Goal: Task Accomplishment & Management: Manage account settings

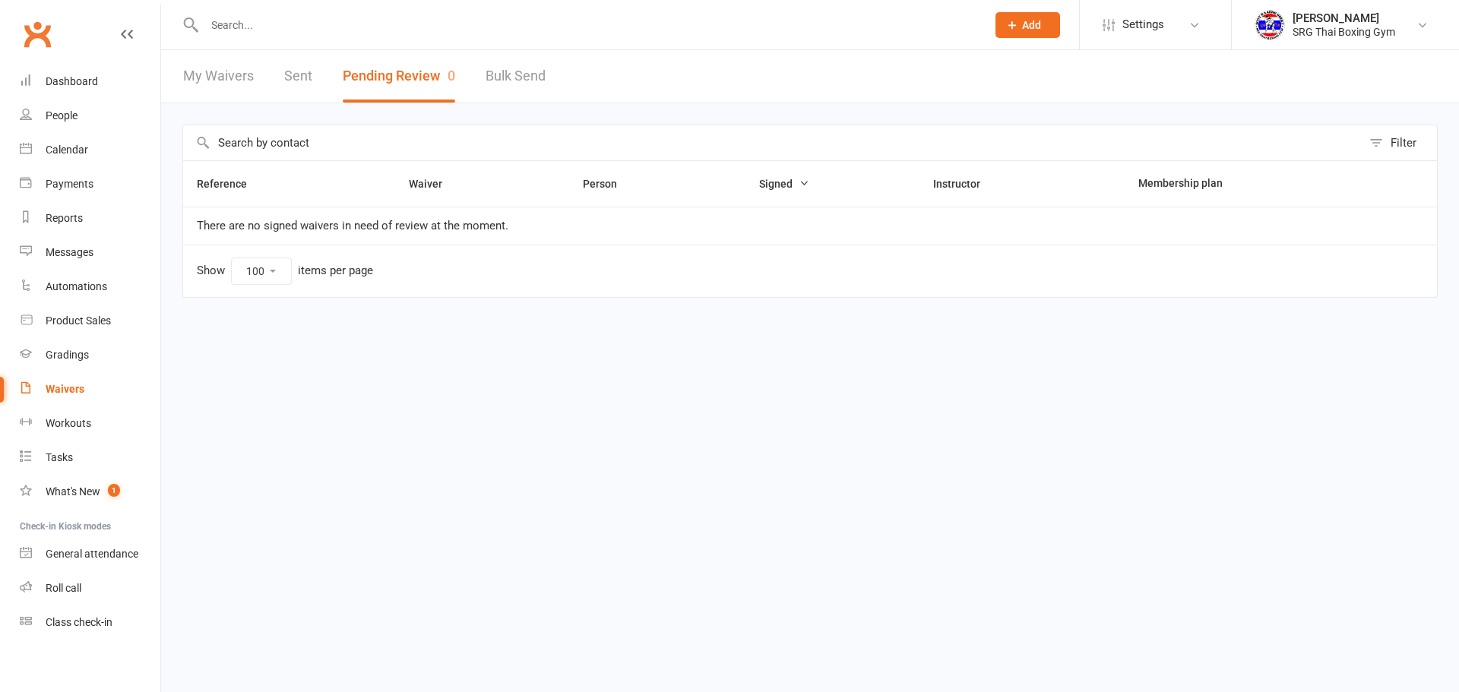
select select "100"
click at [221, 99] on link "My Waivers" at bounding box center [218, 76] width 71 height 52
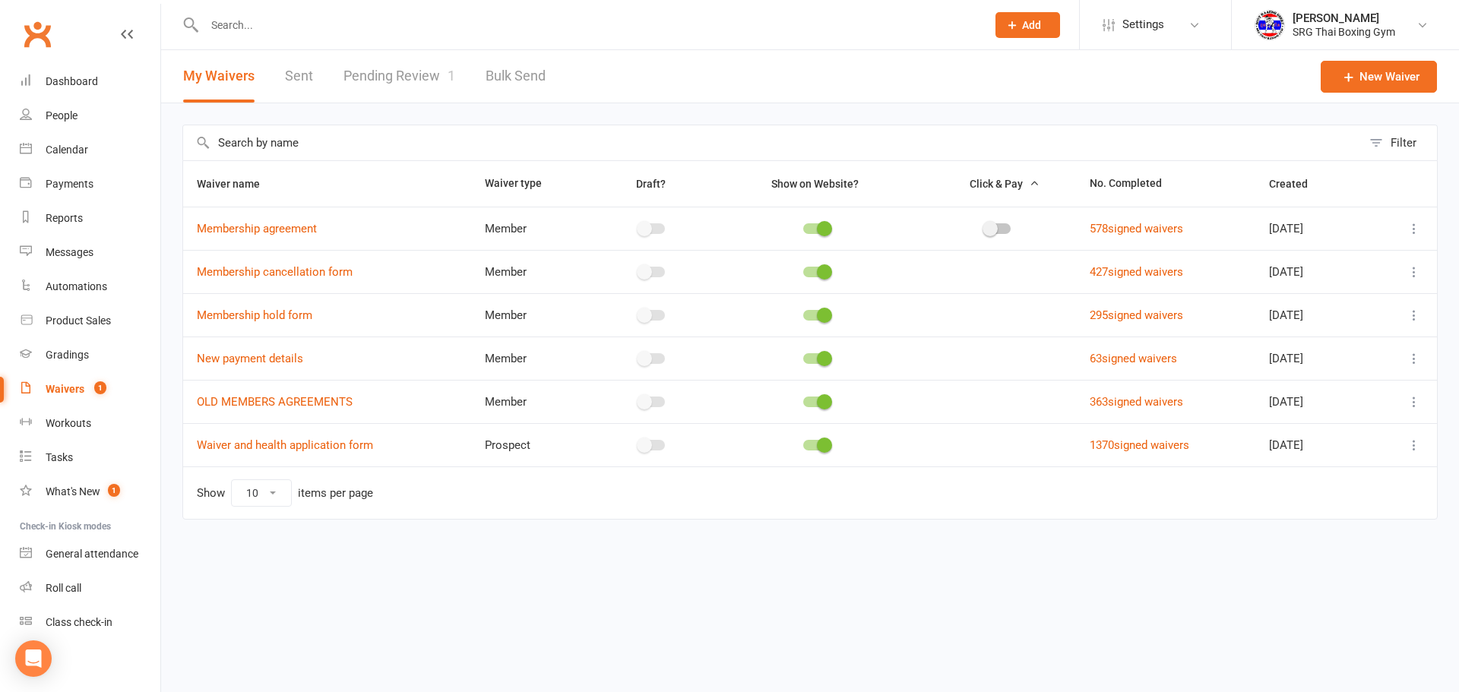
click at [294, 21] on div at bounding box center [578, 24] width 793 height 49
click at [299, 18] on input "text" at bounding box center [588, 24] width 776 height 21
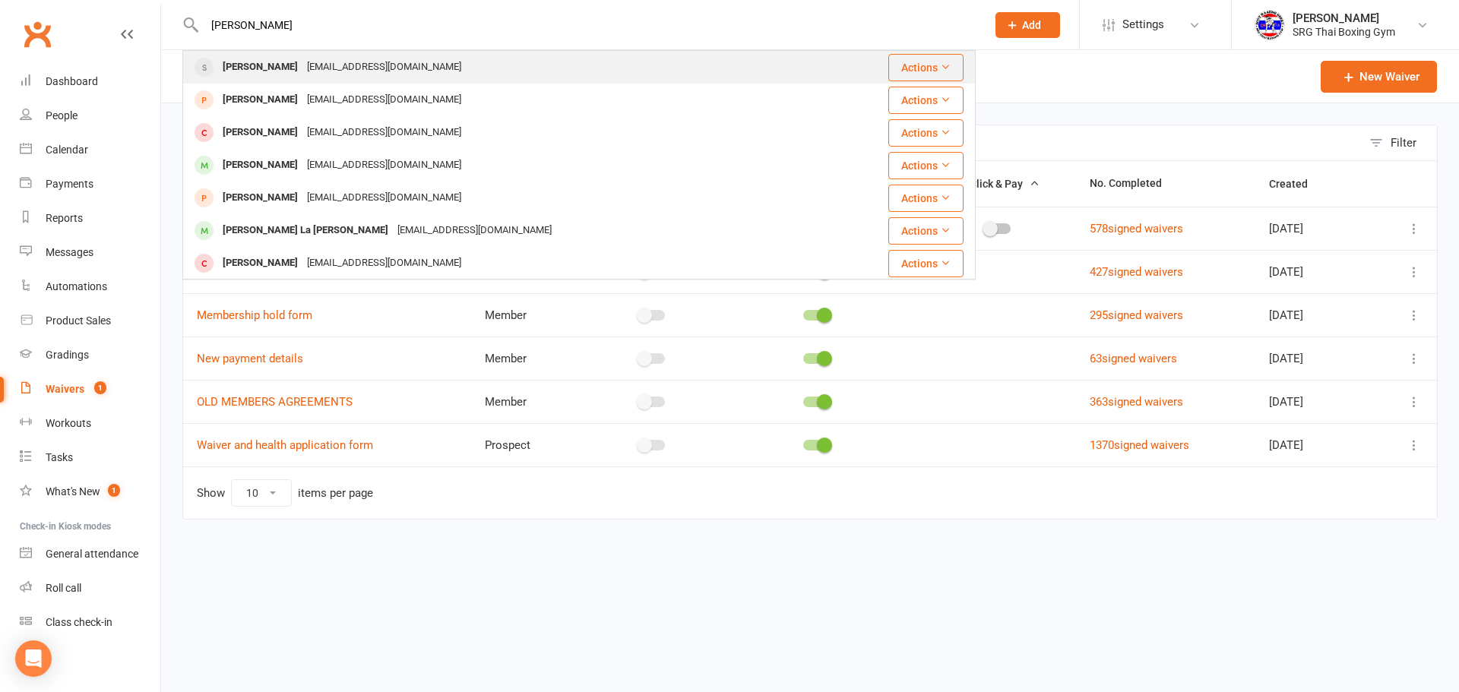
type input "[PERSON_NAME]"
click at [374, 60] on div "[EMAIL_ADDRESS][DOMAIN_NAME]" at bounding box center [383, 67] width 163 height 22
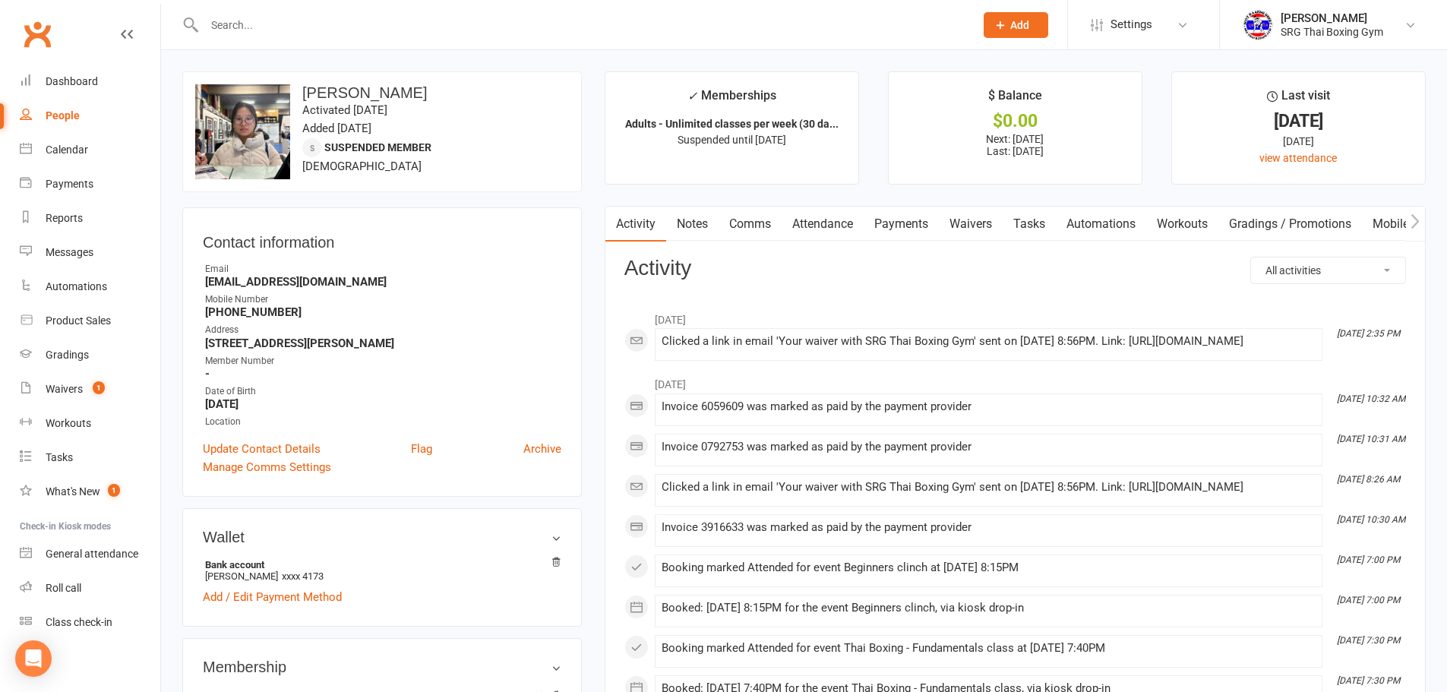
click at [957, 228] on link "Waivers" at bounding box center [971, 224] width 64 height 35
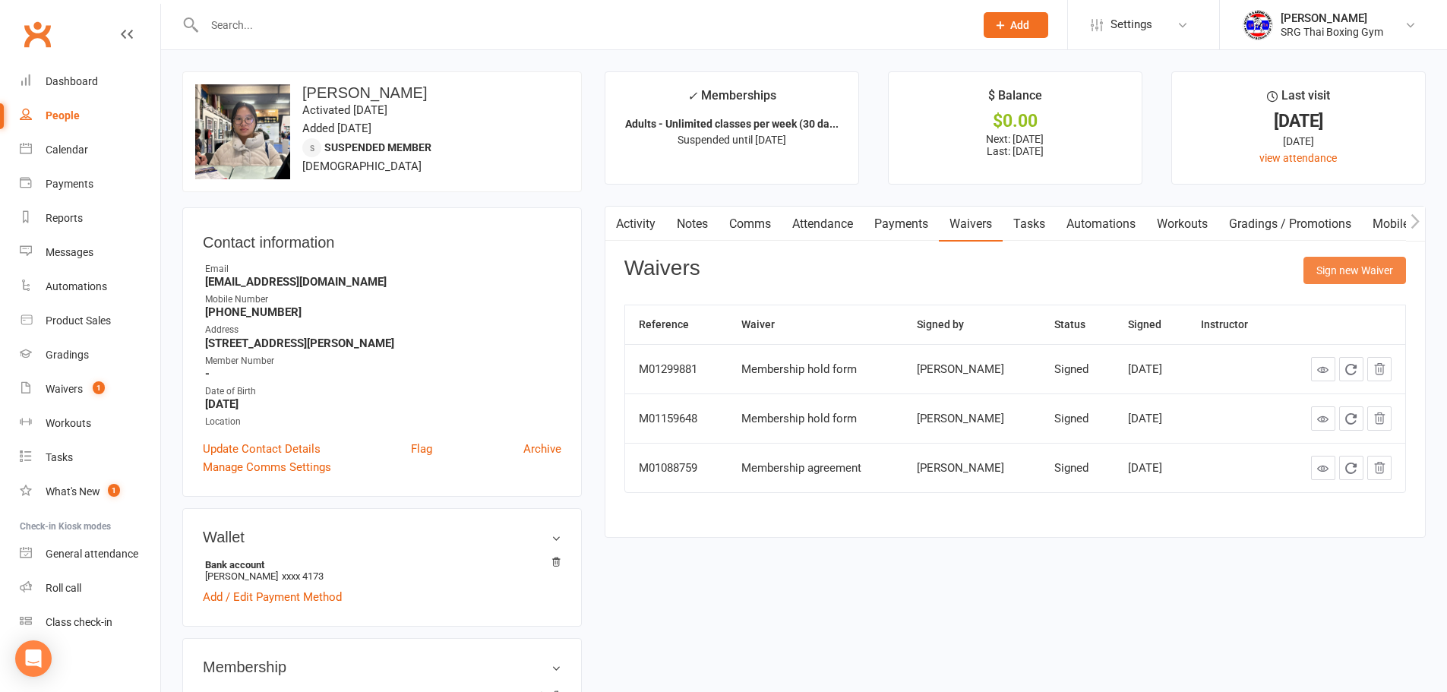
click at [1348, 264] on button "Sign new Waiver" at bounding box center [1355, 270] width 103 height 27
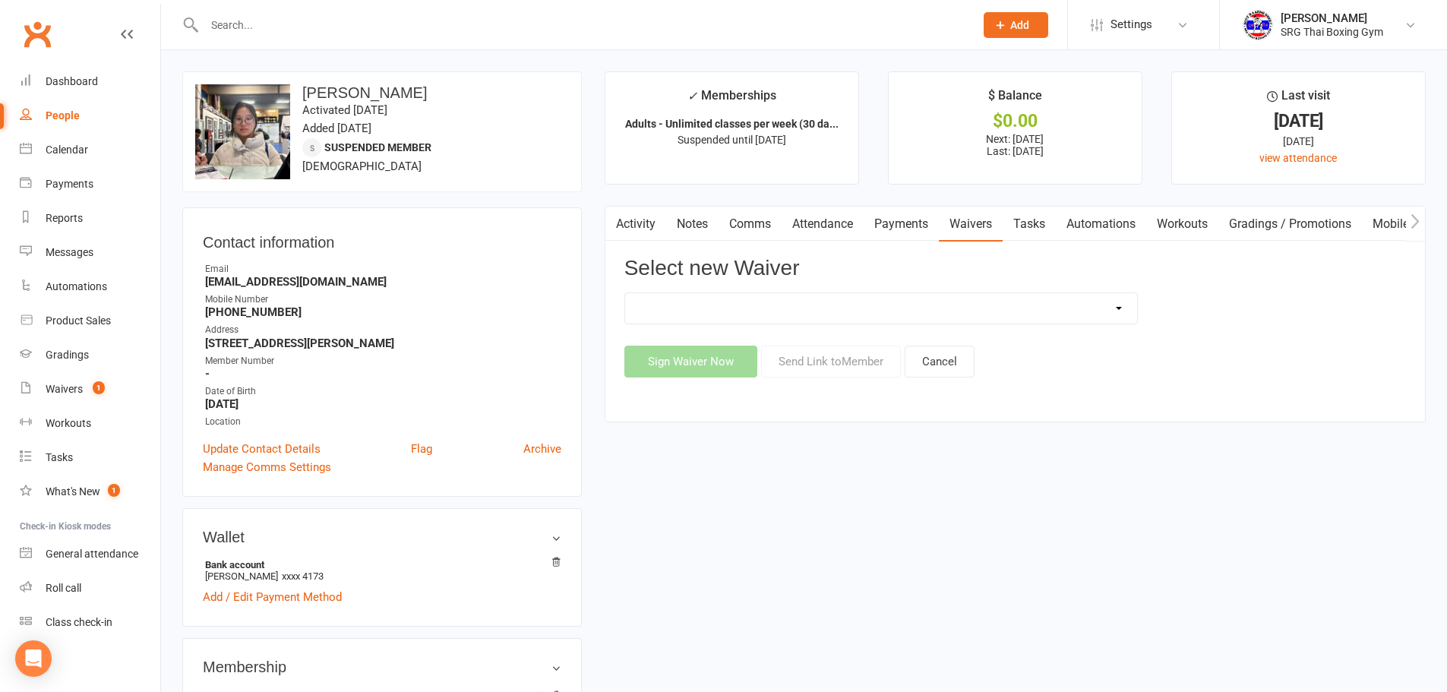
click at [1071, 287] on div "Select new Waiver Membership agreement Membership cancellation form Membership …" at bounding box center [1016, 317] width 782 height 121
drag, startPoint x: 1064, startPoint y: 296, endPoint x: 1047, endPoint y: 307, distance: 20.2
click at [1063, 296] on select "Membership agreement Membership cancellation form Membership hold form New paym…" at bounding box center [881, 308] width 512 height 30
select select "12441"
click at [625, 293] on select "Membership agreement Membership cancellation form Membership hold form New paym…" at bounding box center [881, 308] width 512 height 30
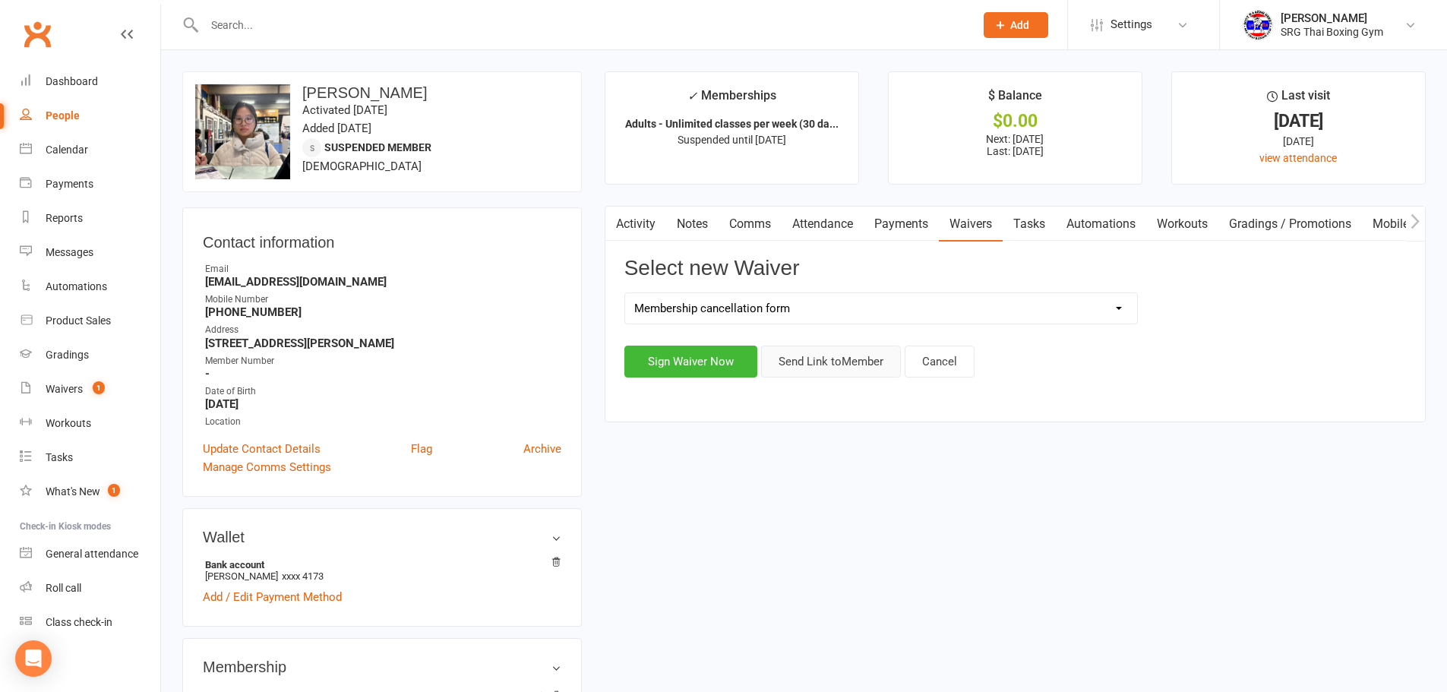
click at [842, 353] on button "Send Link to Member" at bounding box center [831, 362] width 140 height 32
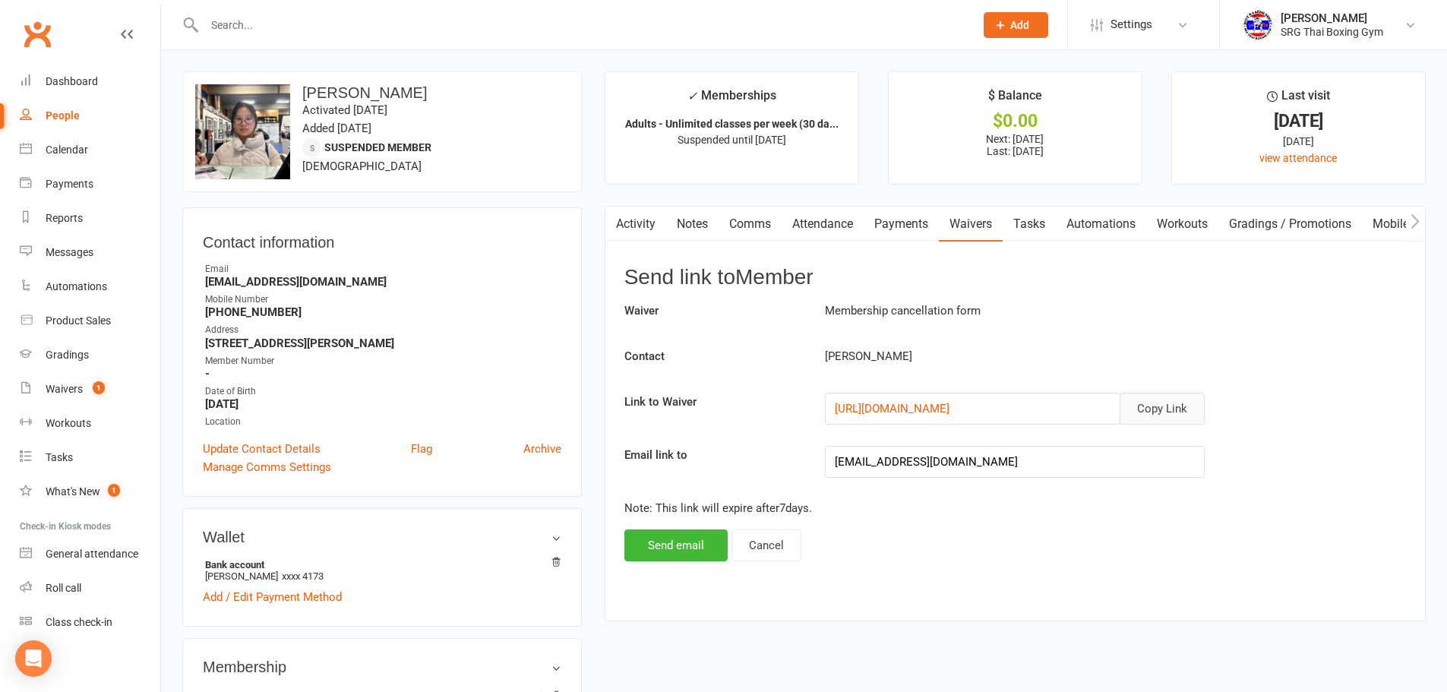
click at [1162, 393] on button "Copy Link" at bounding box center [1162, 409] width 85 height 32
click at [86, 375] on link "Waivers 1" at bounding box center [90, 389] width 141 height 34
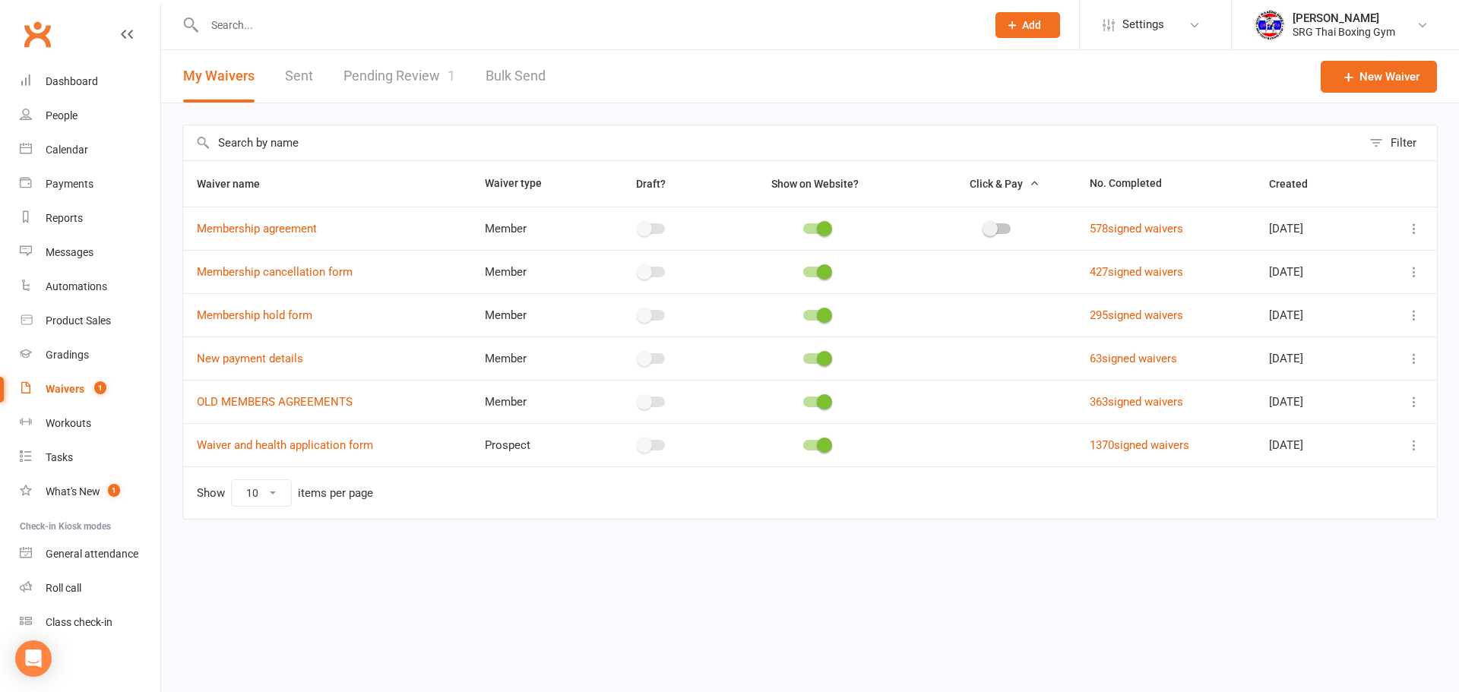
click at [393, 66] on link "Pending Review 1" at bounding box center [399, 76] width 112 height 52
select select "100"
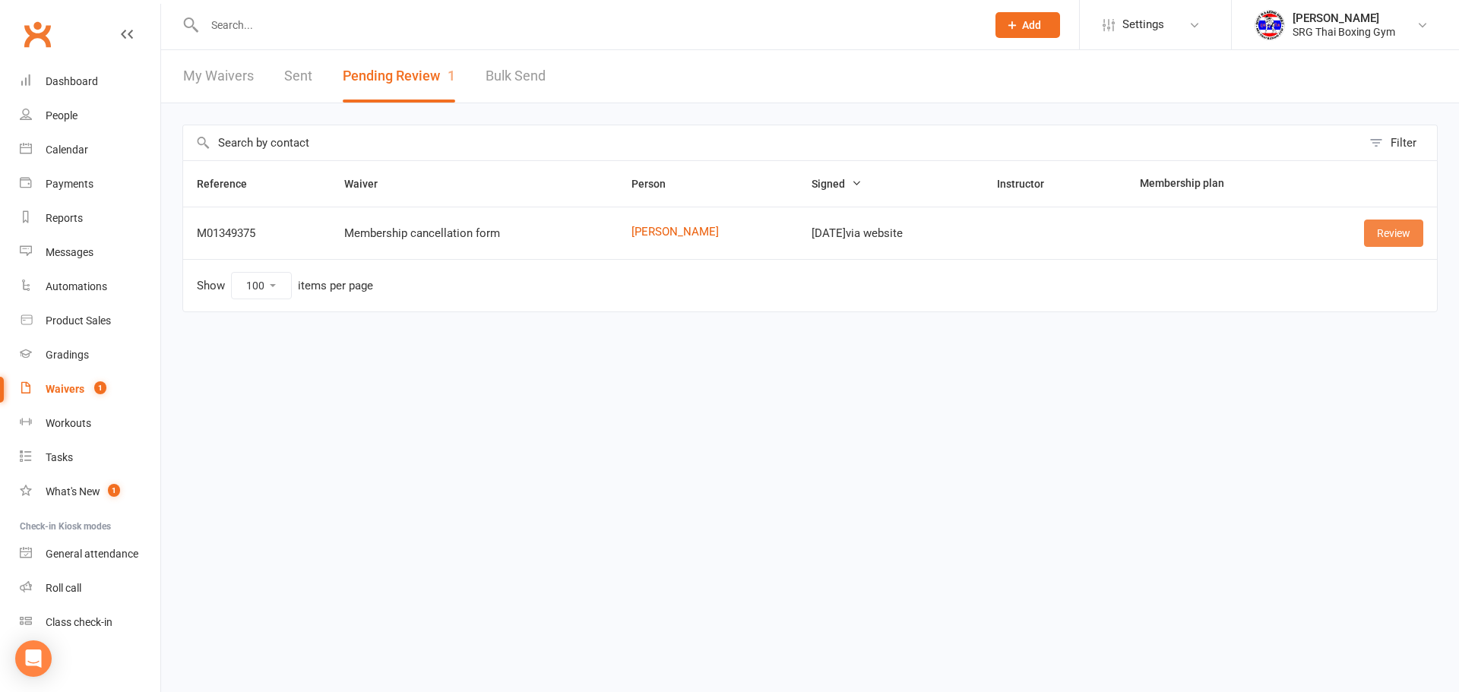
click at [1397, 234] on link "Review" at bounding box center [1393, 233] width 59 height 27
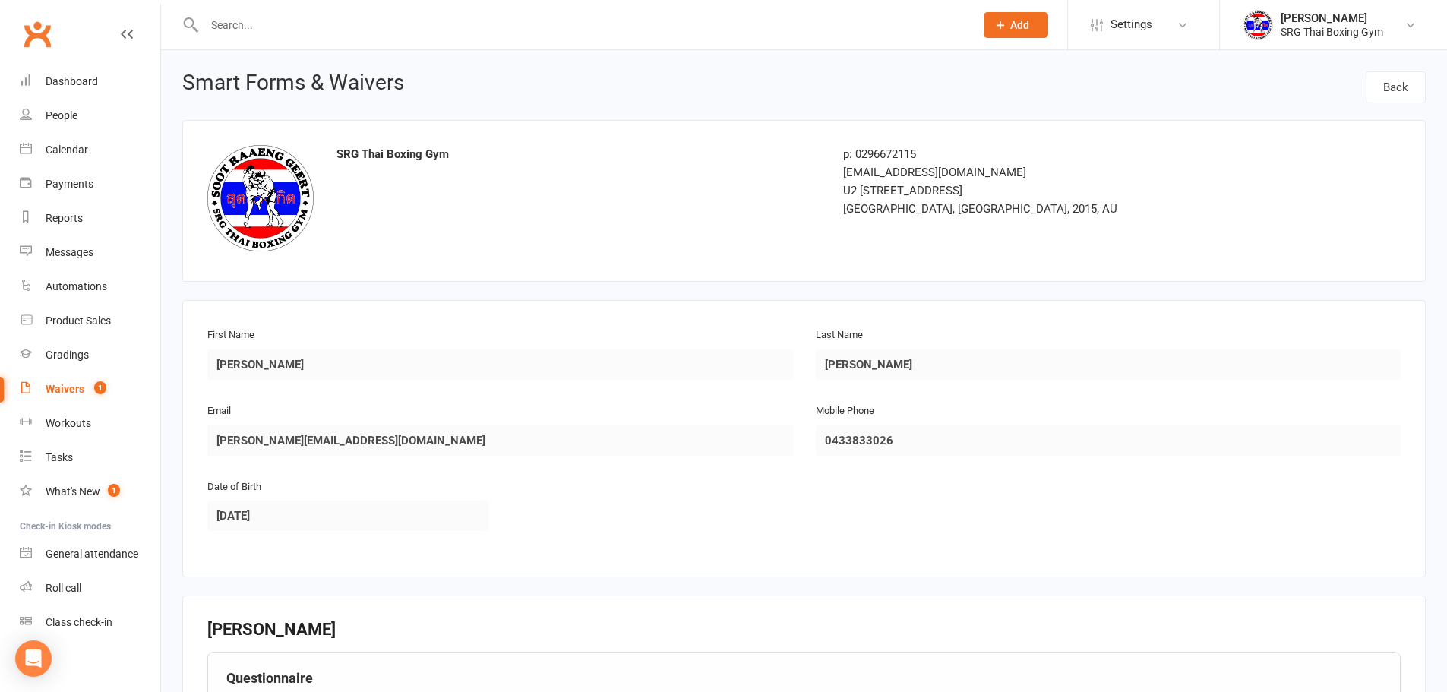
scroll to position [566, 0]
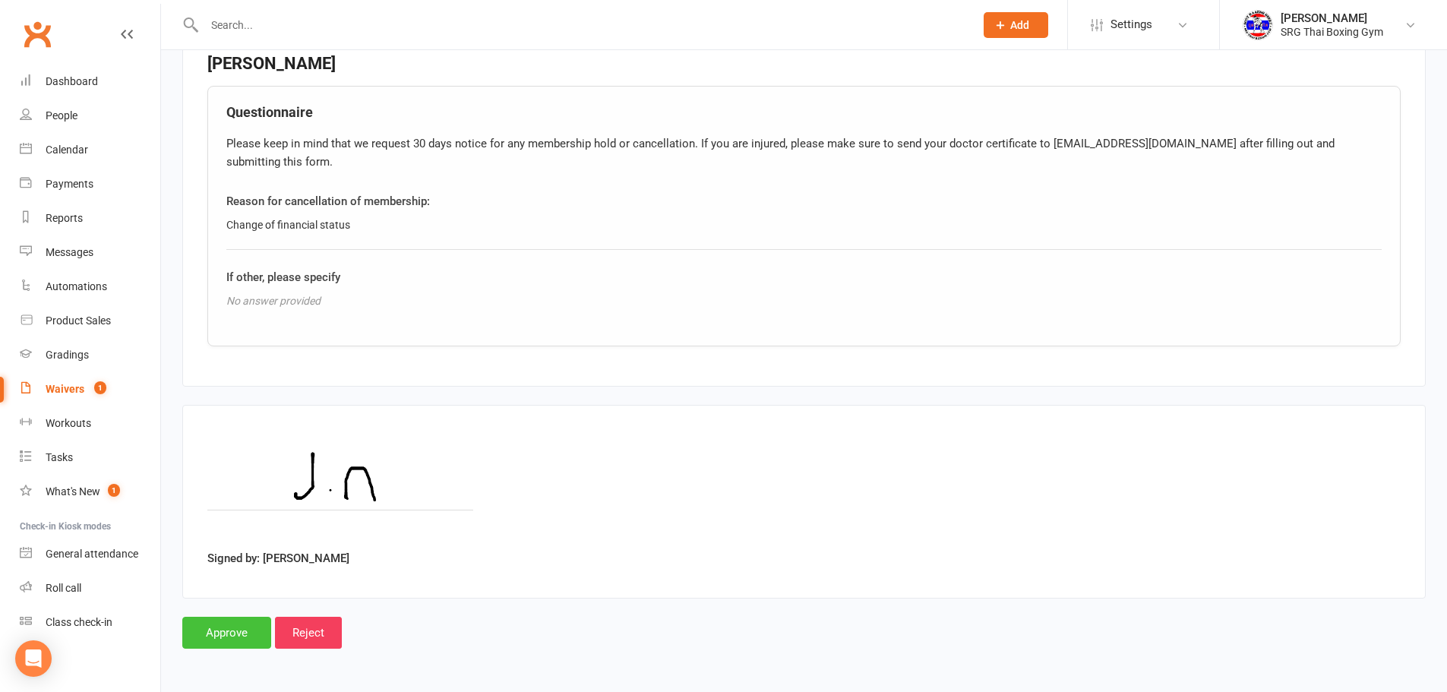
click at [210, 626] on input "Approve" at bounding box center [226, 633] width 89 height 32
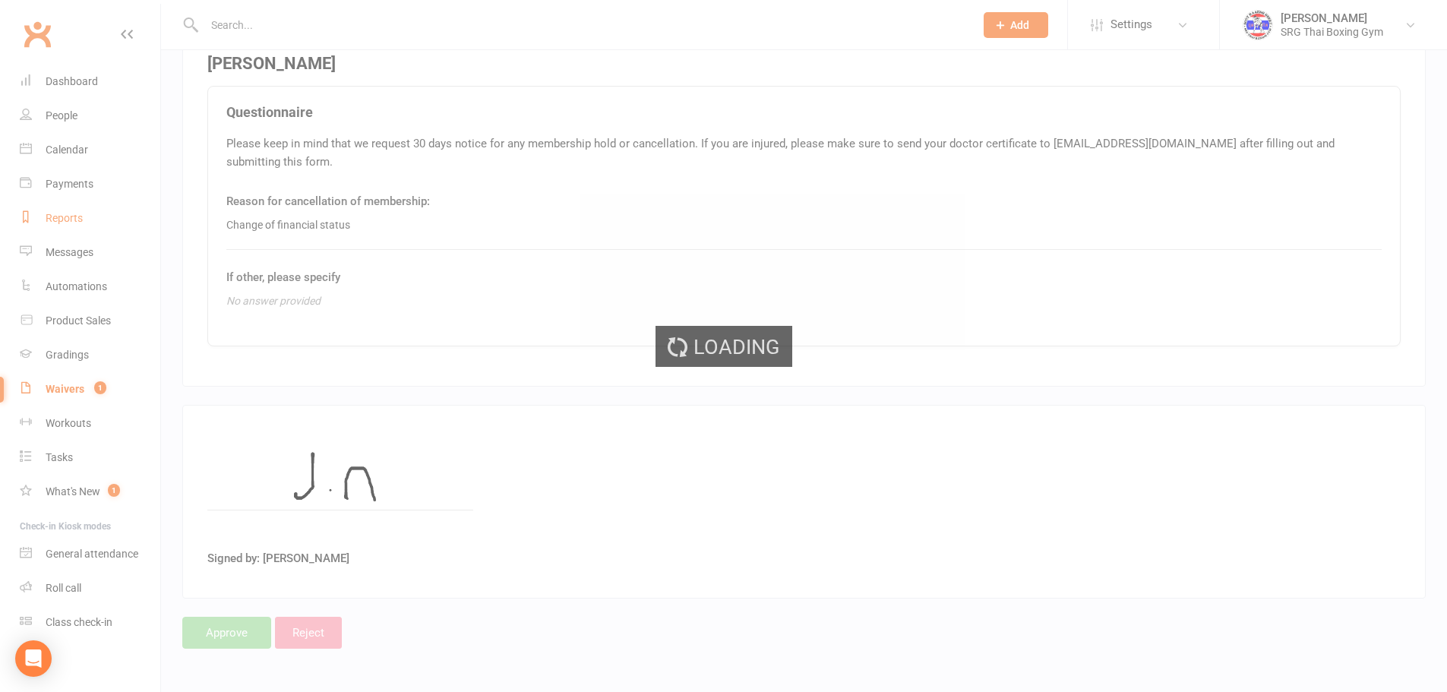
select select "100"
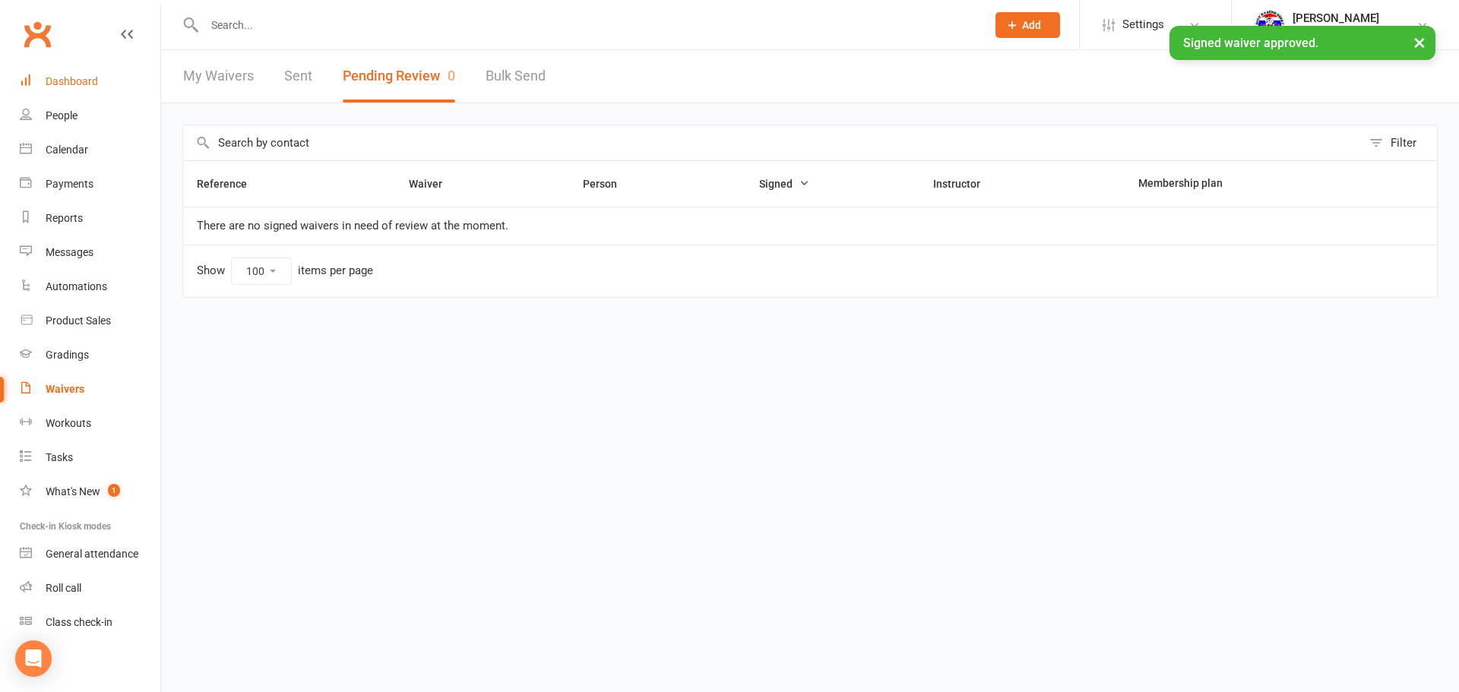
click at [104, 93] on link "Dashboard" at bounding box center [90, 82] width 141 height 34
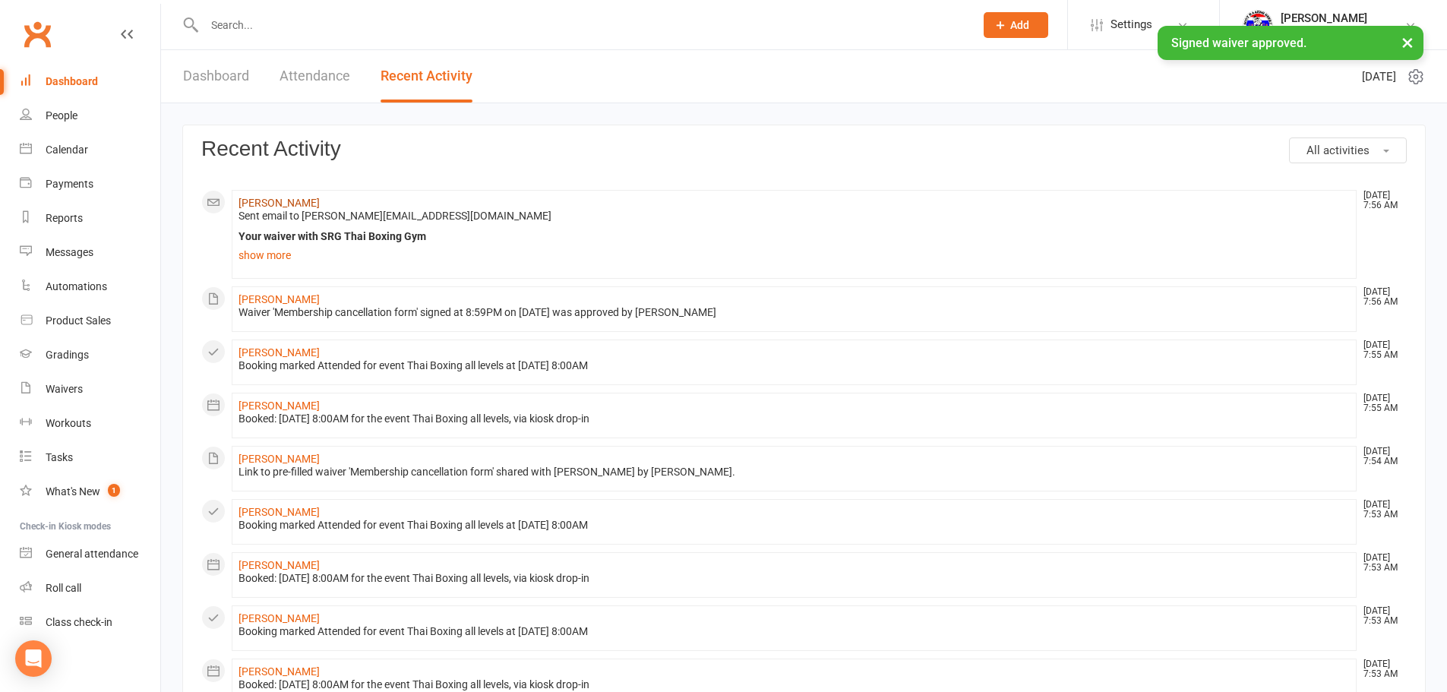
click at [291, 199] on link "[PERSON_NAME]" at bounding box center [279, 203] width 81 height 12
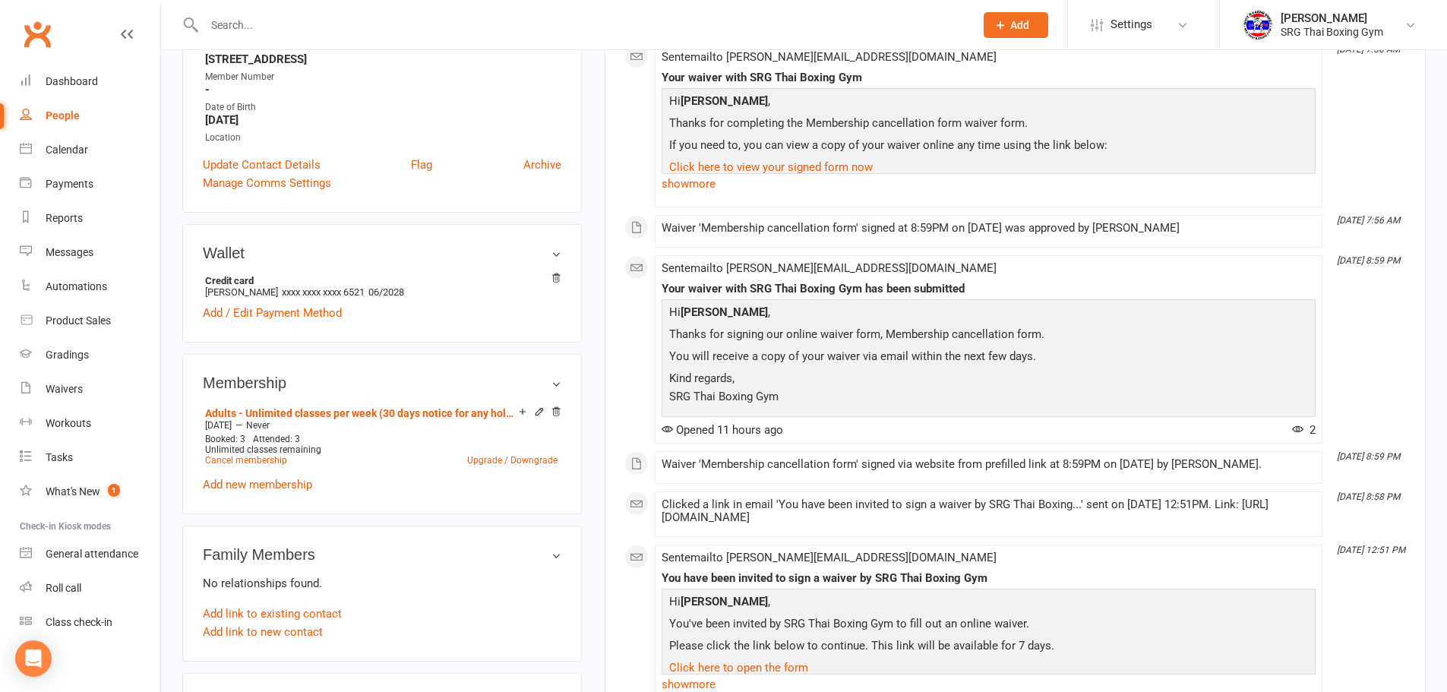
scroll to position [76, 0]
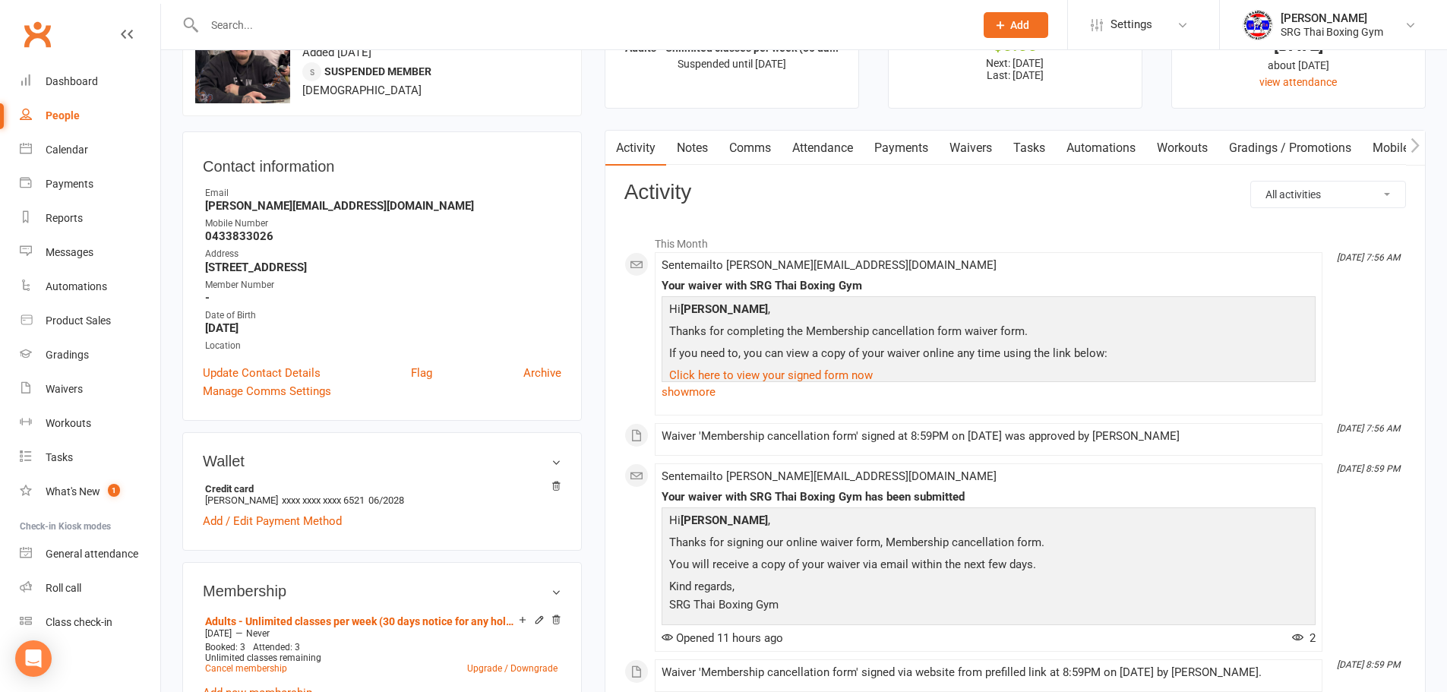
click at [915, 145] on link "Payments" at bounding box center [901, 148] width 75 height 35
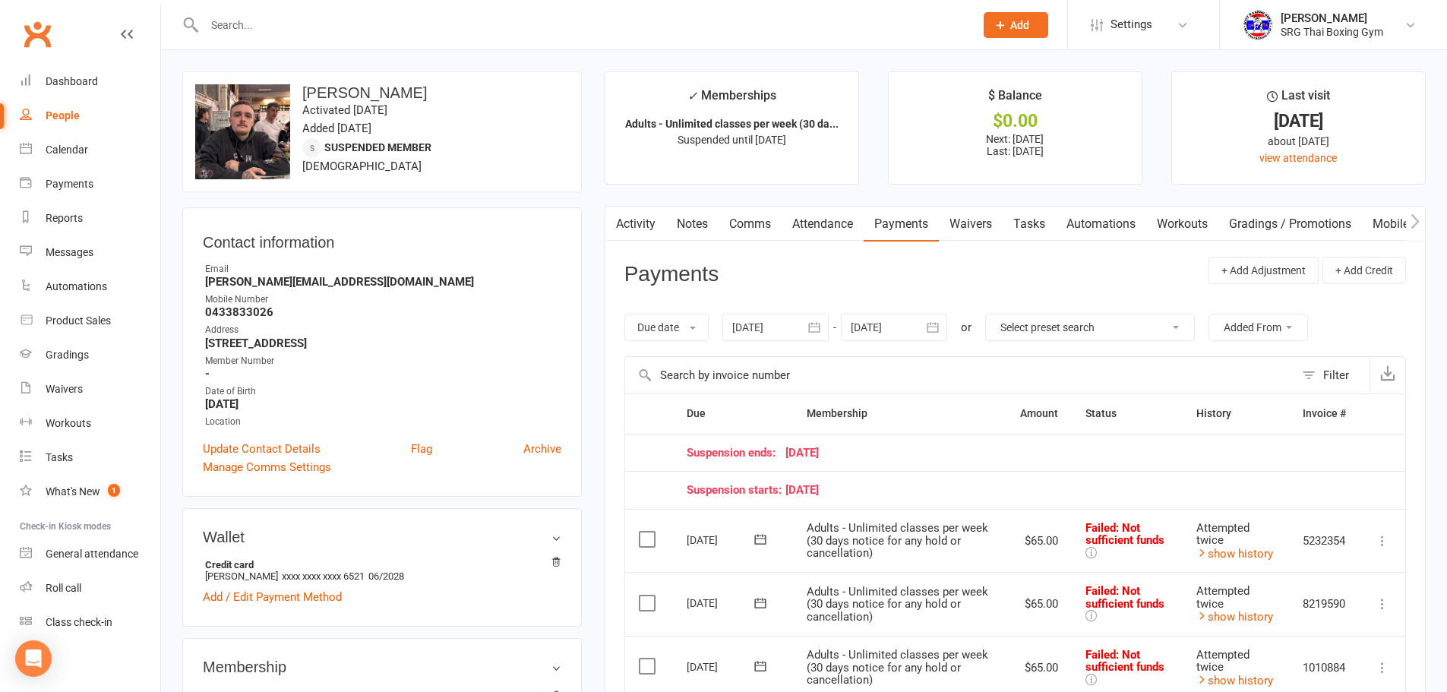
click at [640, 233] on link "Activity" at bounding box center [636, 224] width 61 height 35
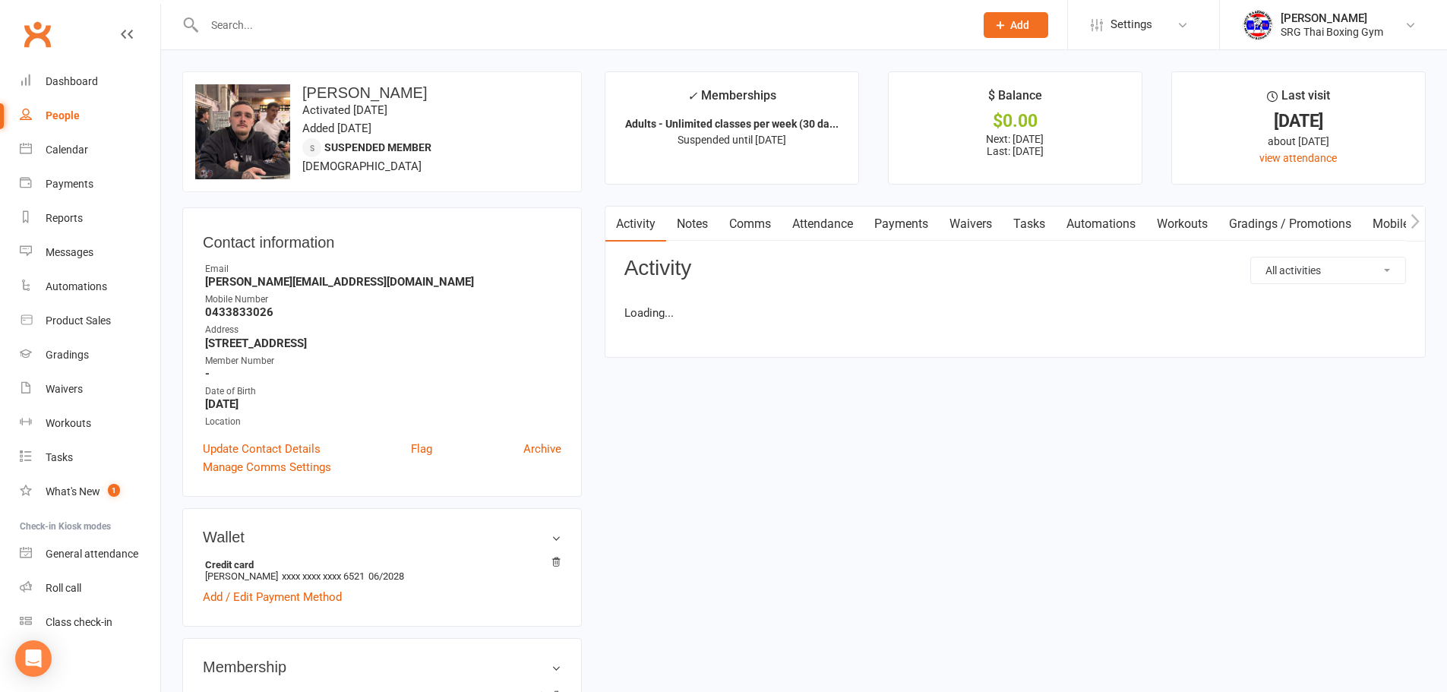
click at [640, 226] on link "Activity" at bounding box center [636, 224] width 61 height 35
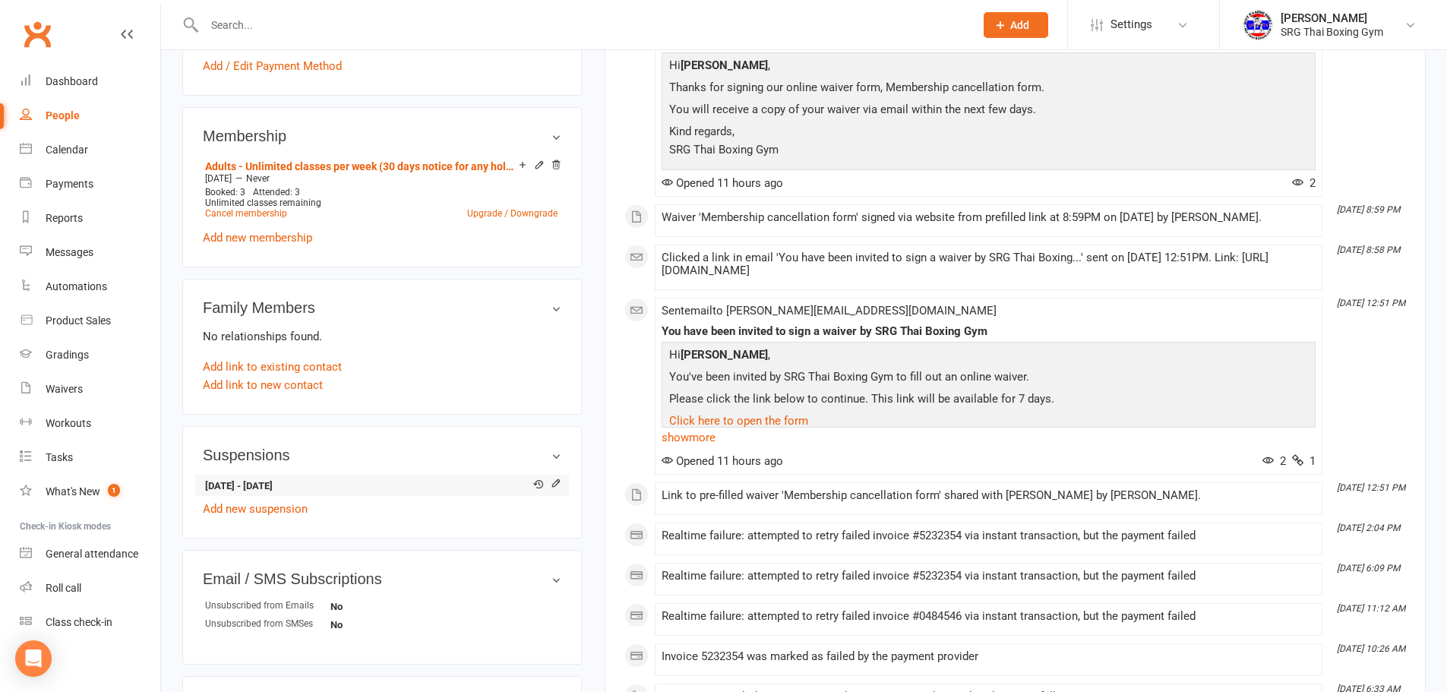
scroll to position [532, 0]
click at [551, 484] on icon at bounding box center [556, 482] width 11 height 11
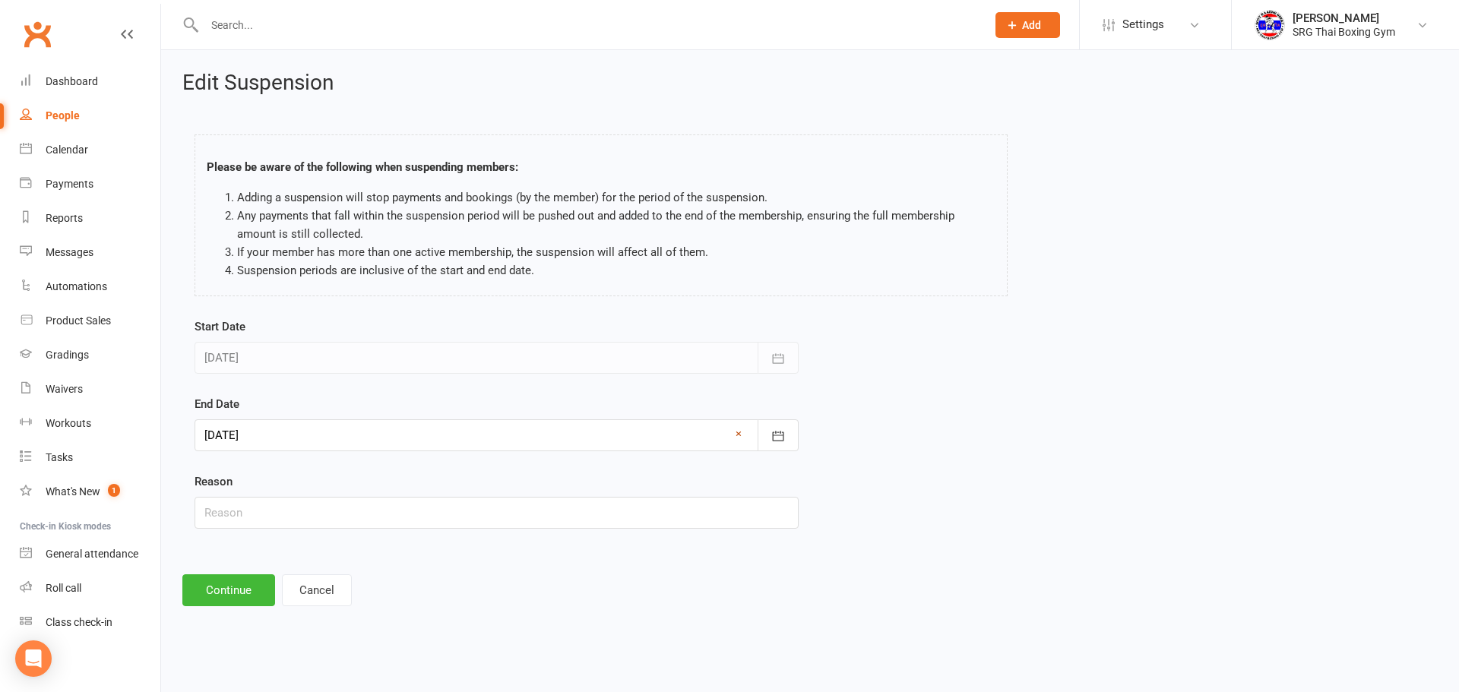
click at [736, 437] on link "×" at bounding box center [739, 434] width 6 height 18
click at [779, 425] on button "button" at bounding box center [778, 435] width 41 height 32
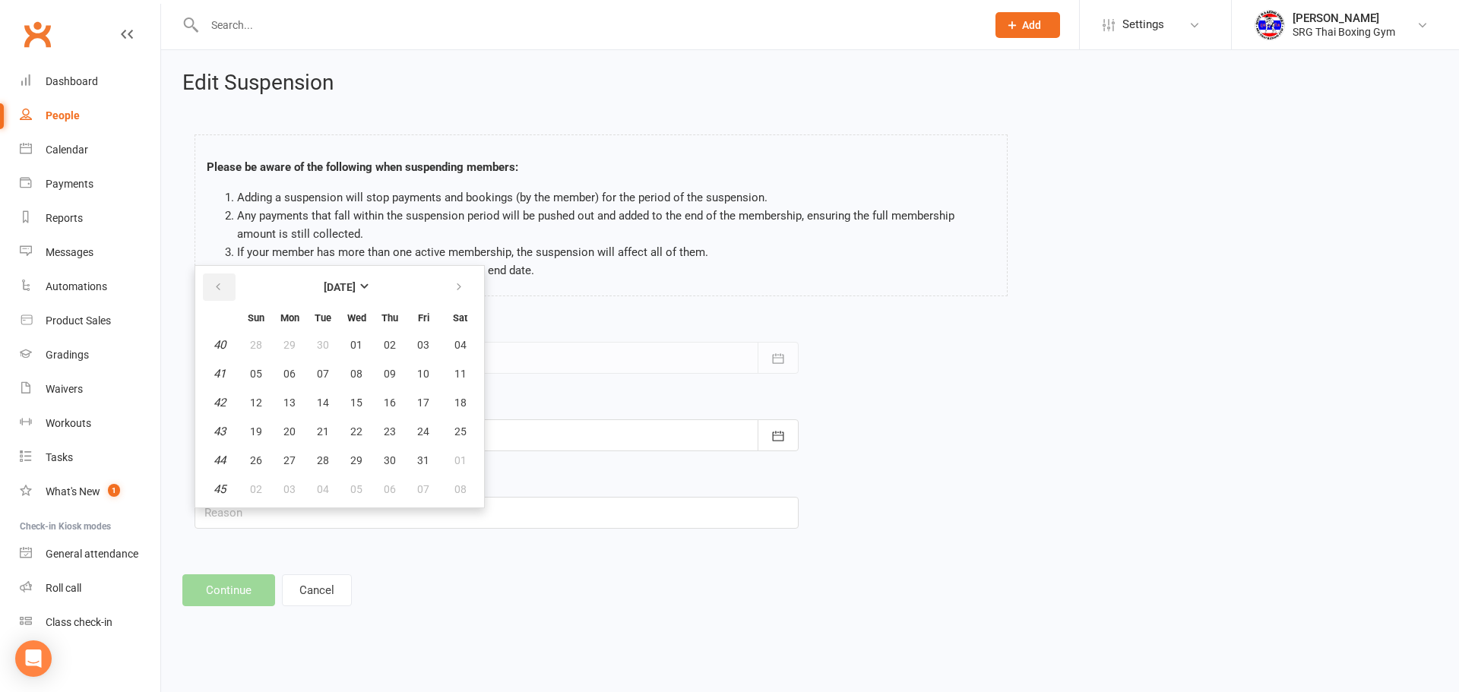
click at [229, 290] on button "button" at bounding box center [219, 287] width 33 height 27
click at [461, 373] on span "13" at bounding box center [460, 374] width 12 height 12
type input "[DATE]"
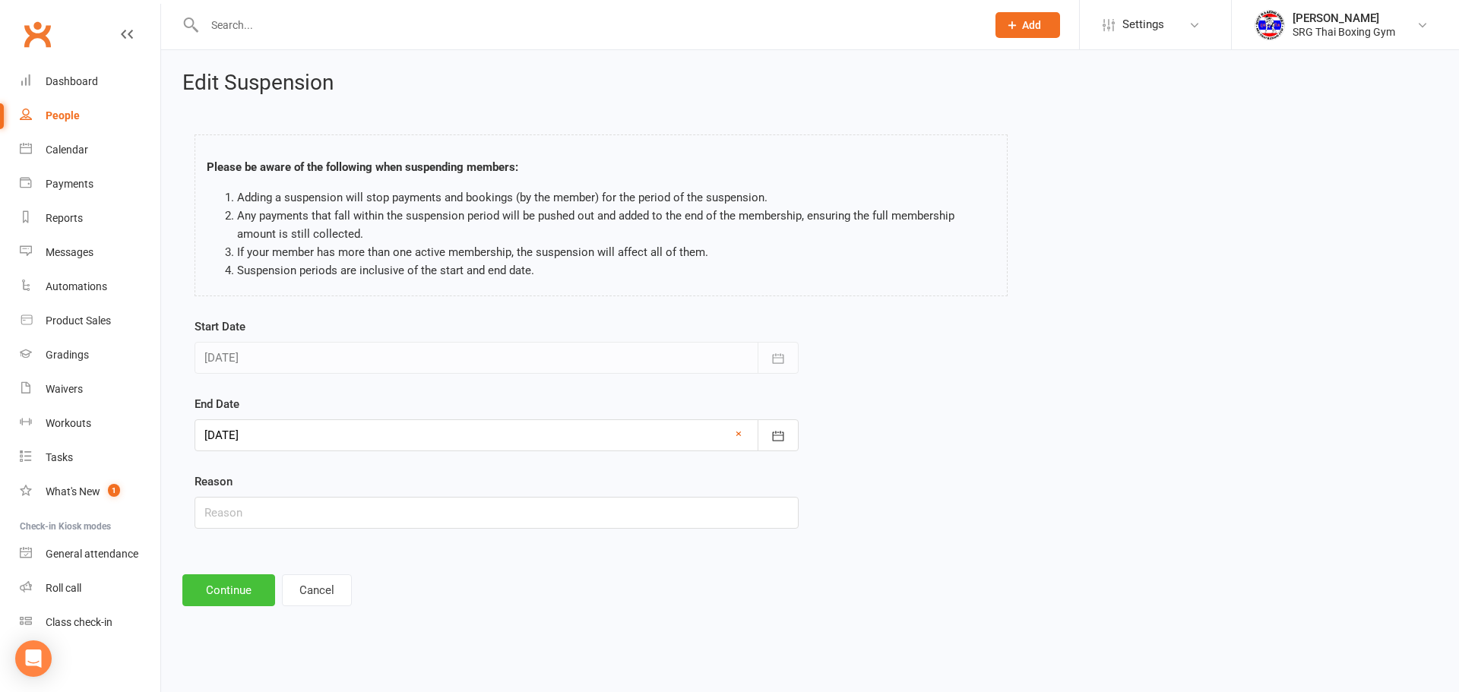
click at [259, 577] on button "Continue" at bounding box center [228, 590] width 93 height 32
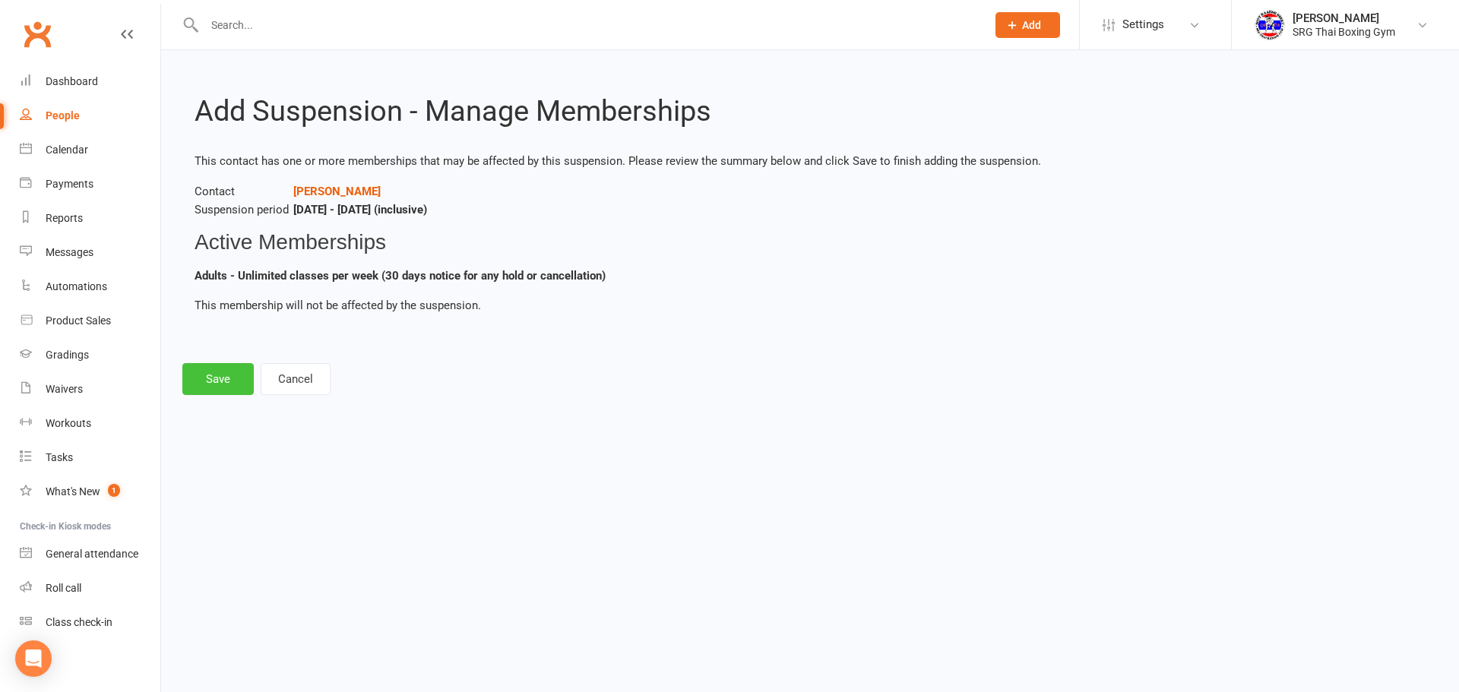
click at [226, 373] on button "Save" at bounding box center [217, 379] width 71 height 32
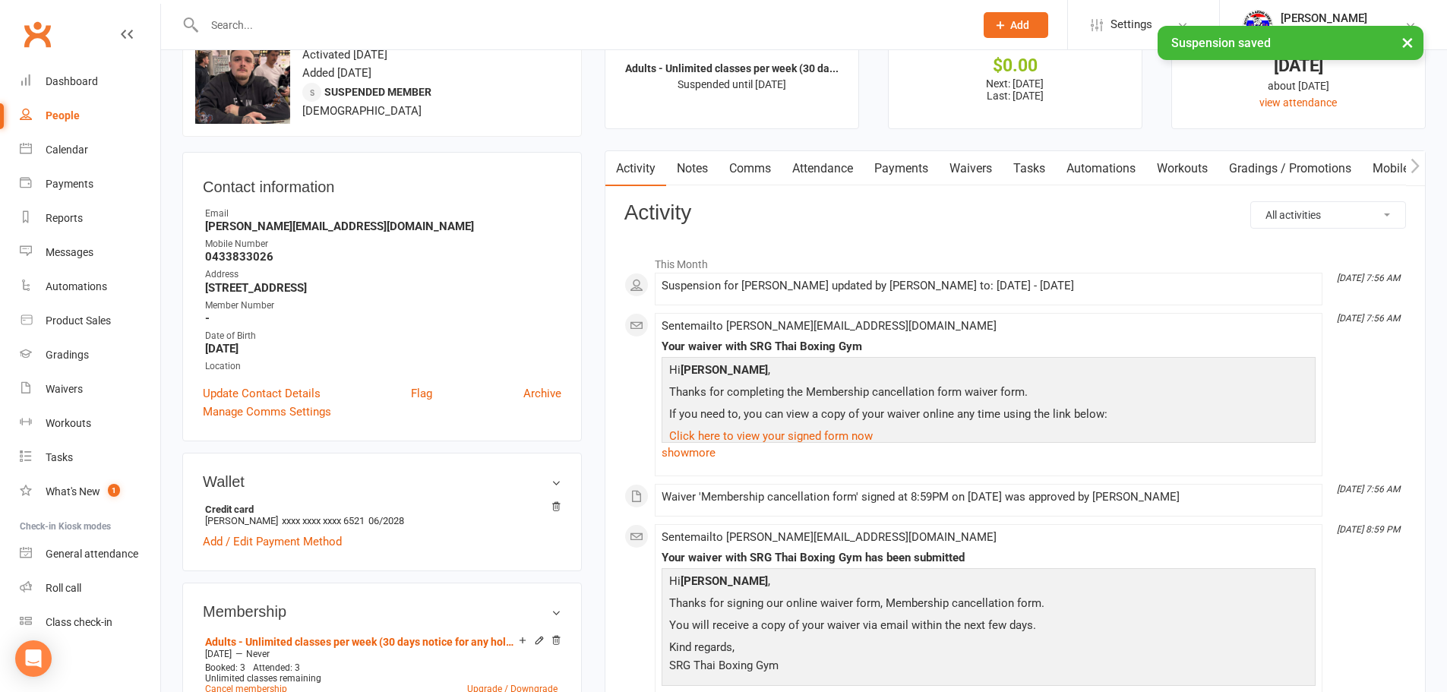
scroll to position [152, 0]
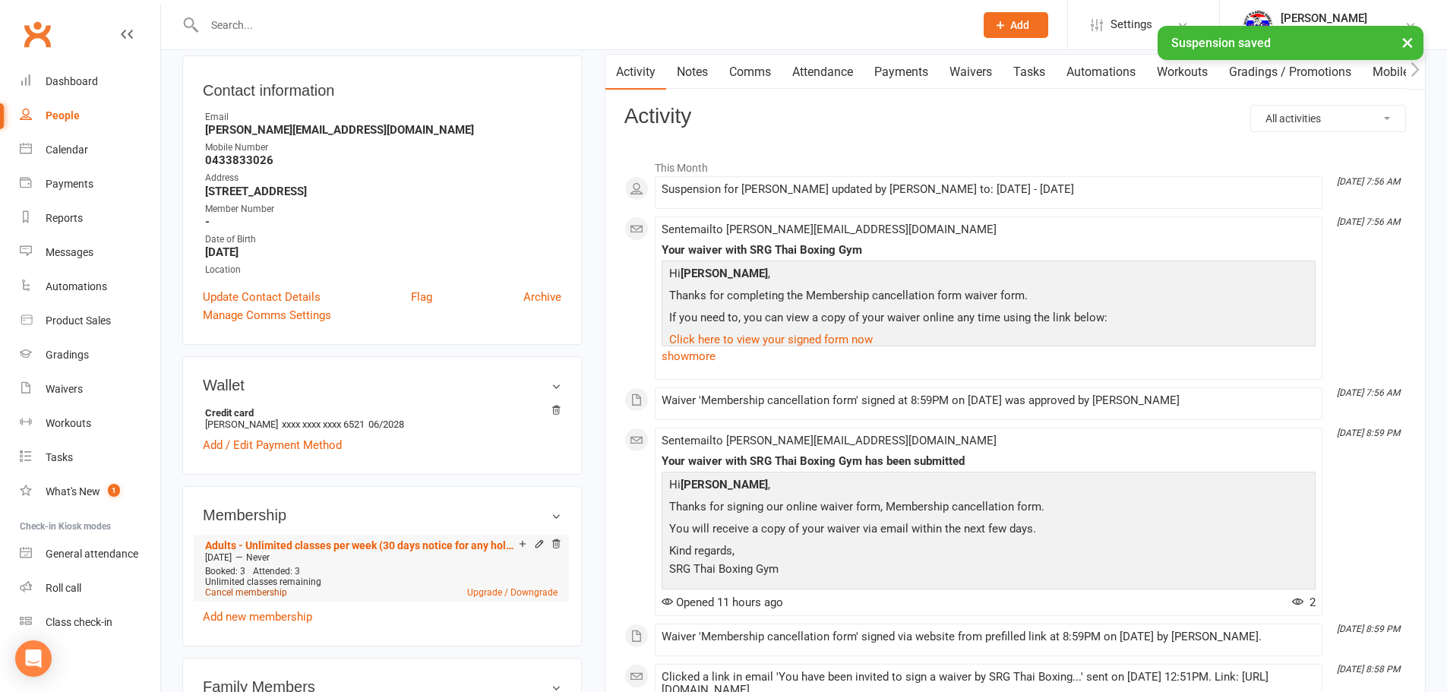
drag, startPoint x: 270, startPoint y: 608, endPoint x: 266, endPoint y: 596, distance: 12.0
click at [269, 608] on div "Adults - Unlimited classes per week (30 days notice for any hold or cancellatio…" at bounding box center [382, 580] width 359 height 91
click at [266, 593] on link "Cancel membership" at bounding box center [246, 592] width 82 height 11
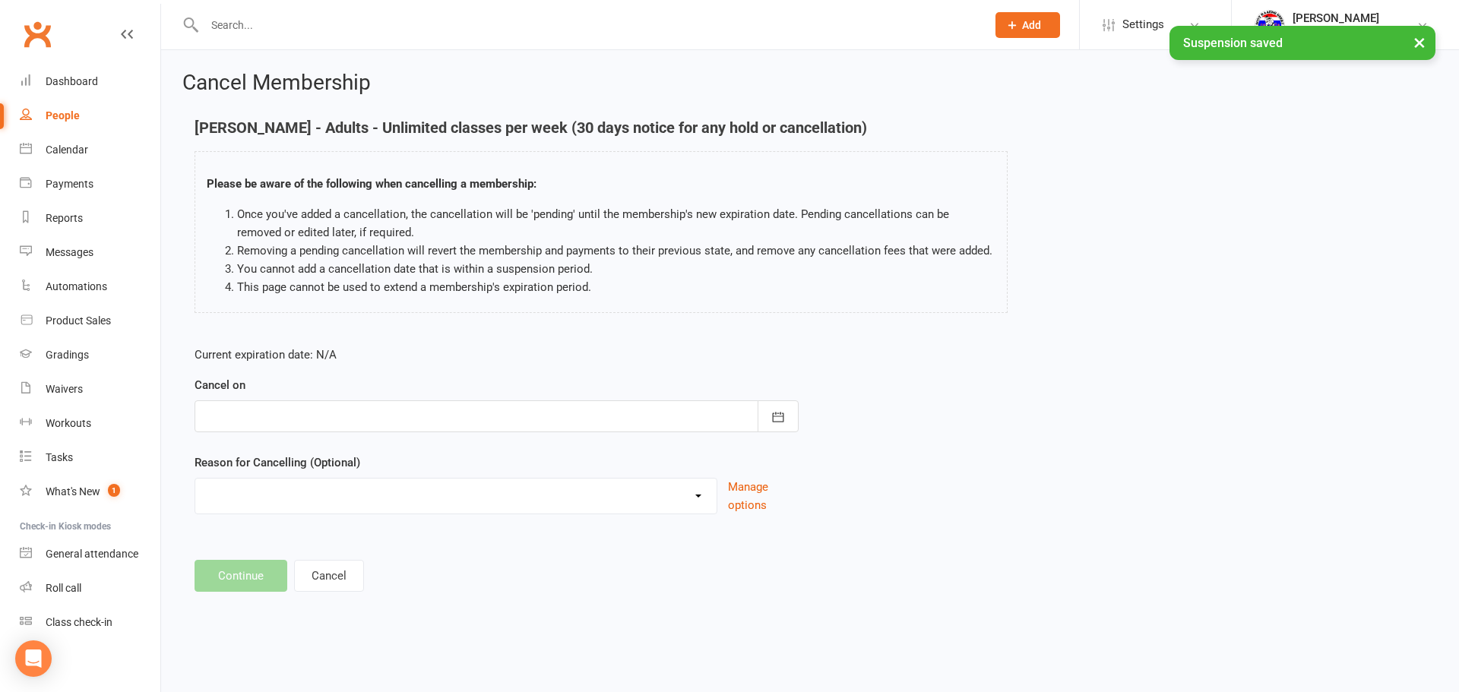
click at [277, 419] on div at bounding box center [497, 416] width 604 height 32
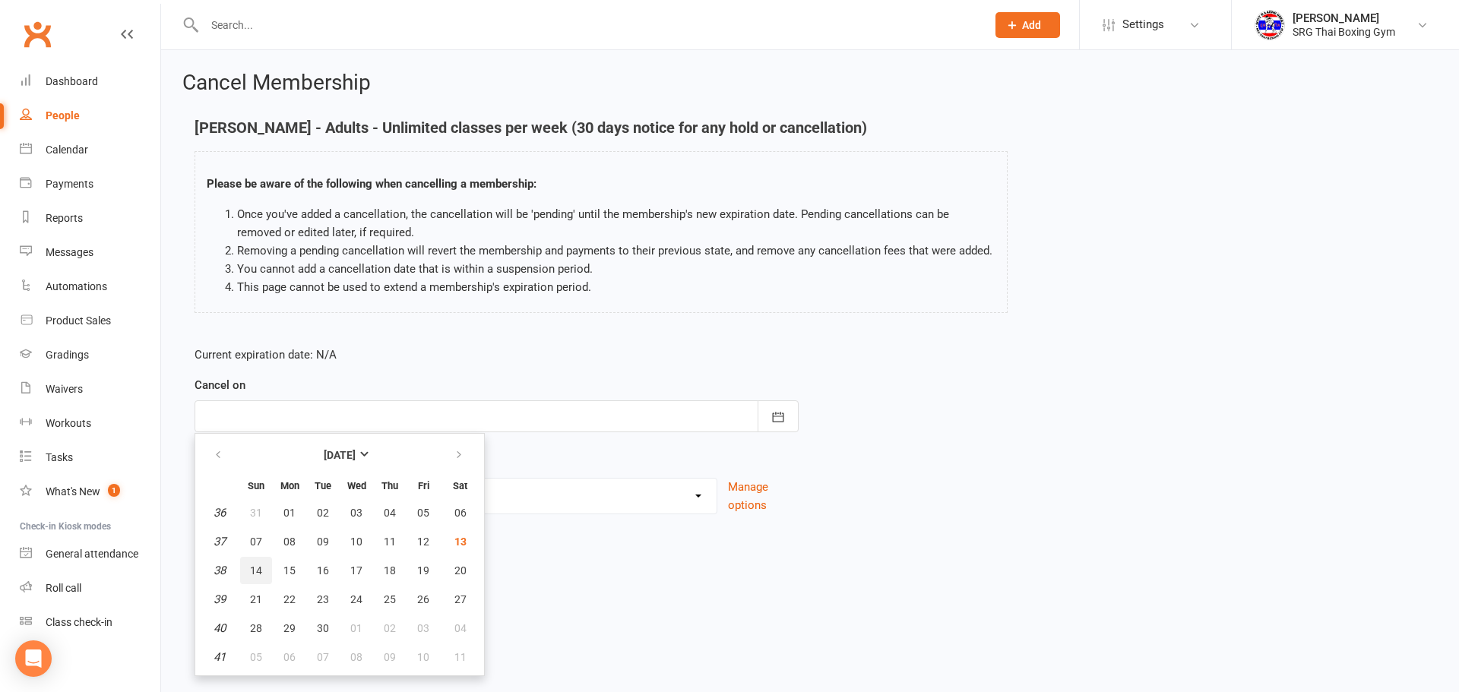
click at [259, 571] on span "14" at bounding box center [256, 571] width 12 height 12
type input "[DATE]"
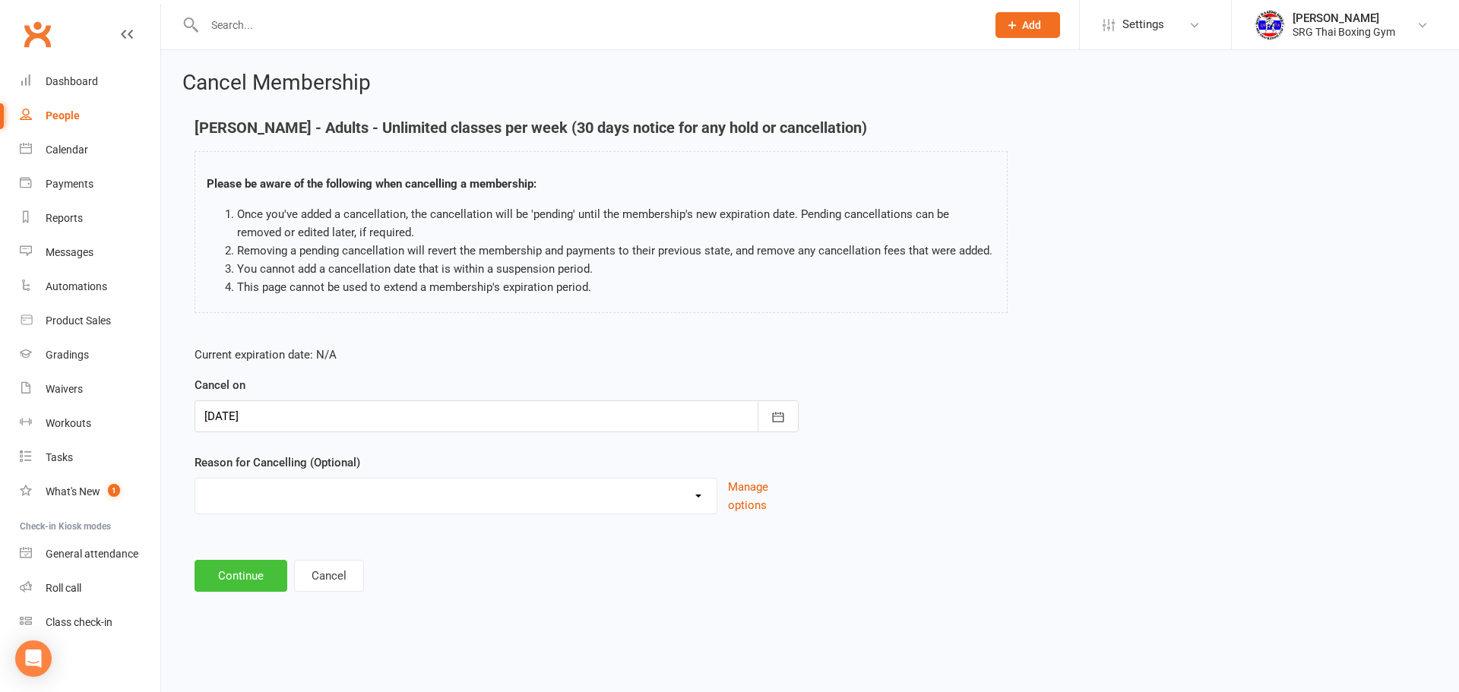
click at [261, 587] on button "Continue" at bounding box center [241, 576] width 93 height 32
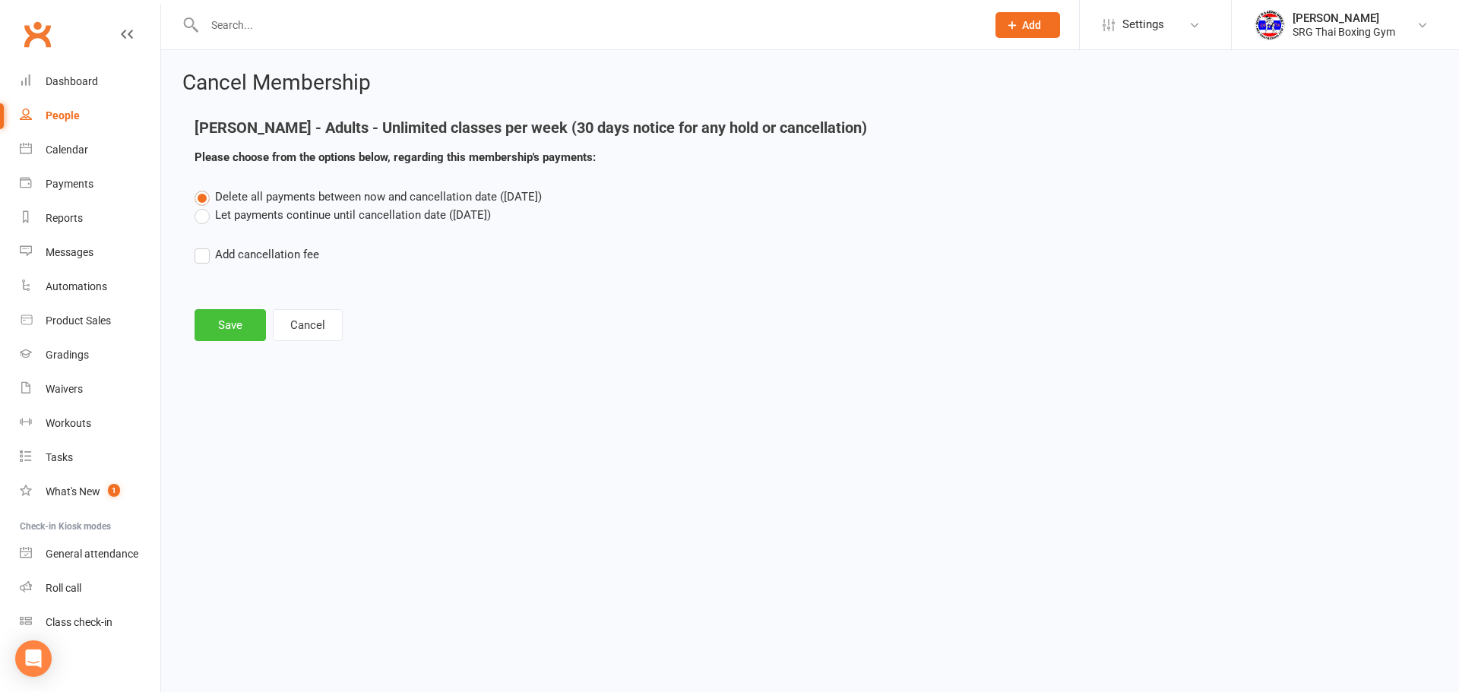
click at [244, 314] on button "Save" at bounding box center [230, 325] width 71 height 32
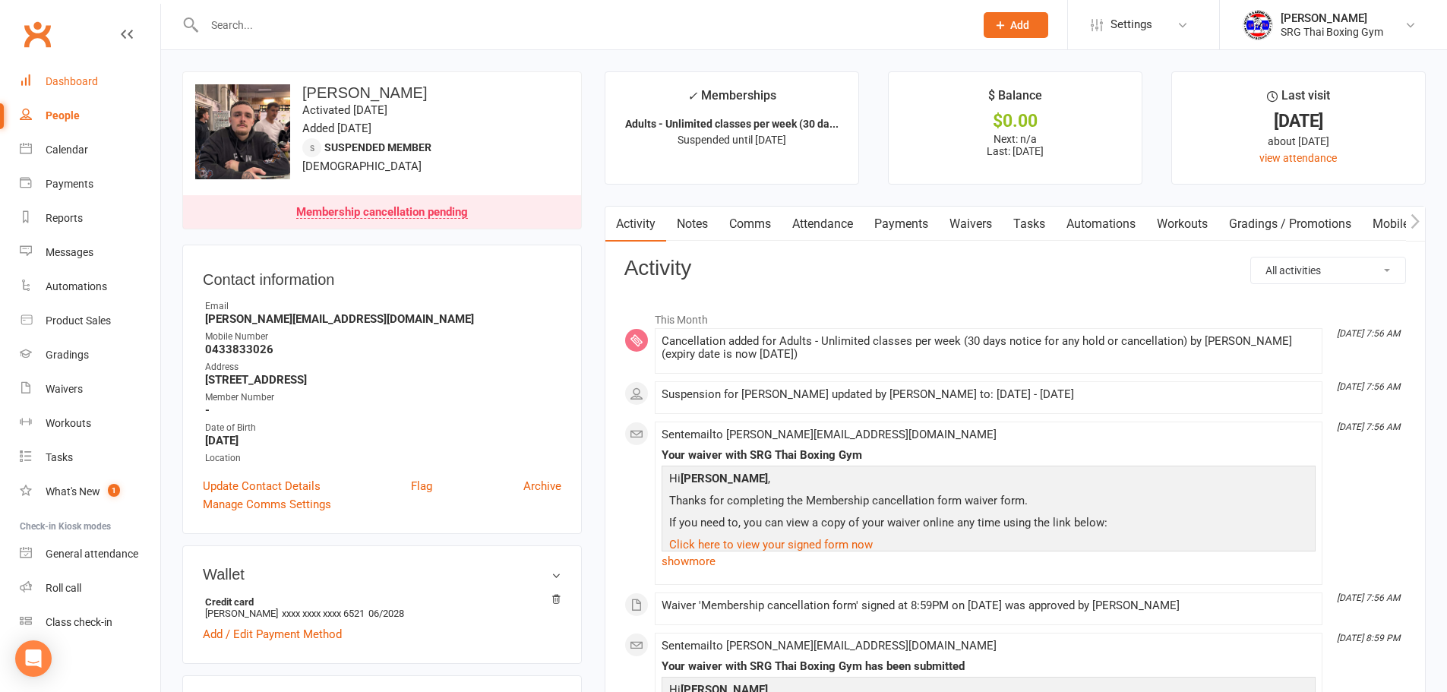
click at [78, 85] on div "Dashboard" at bounding box center [72, 81] width 52 height 12
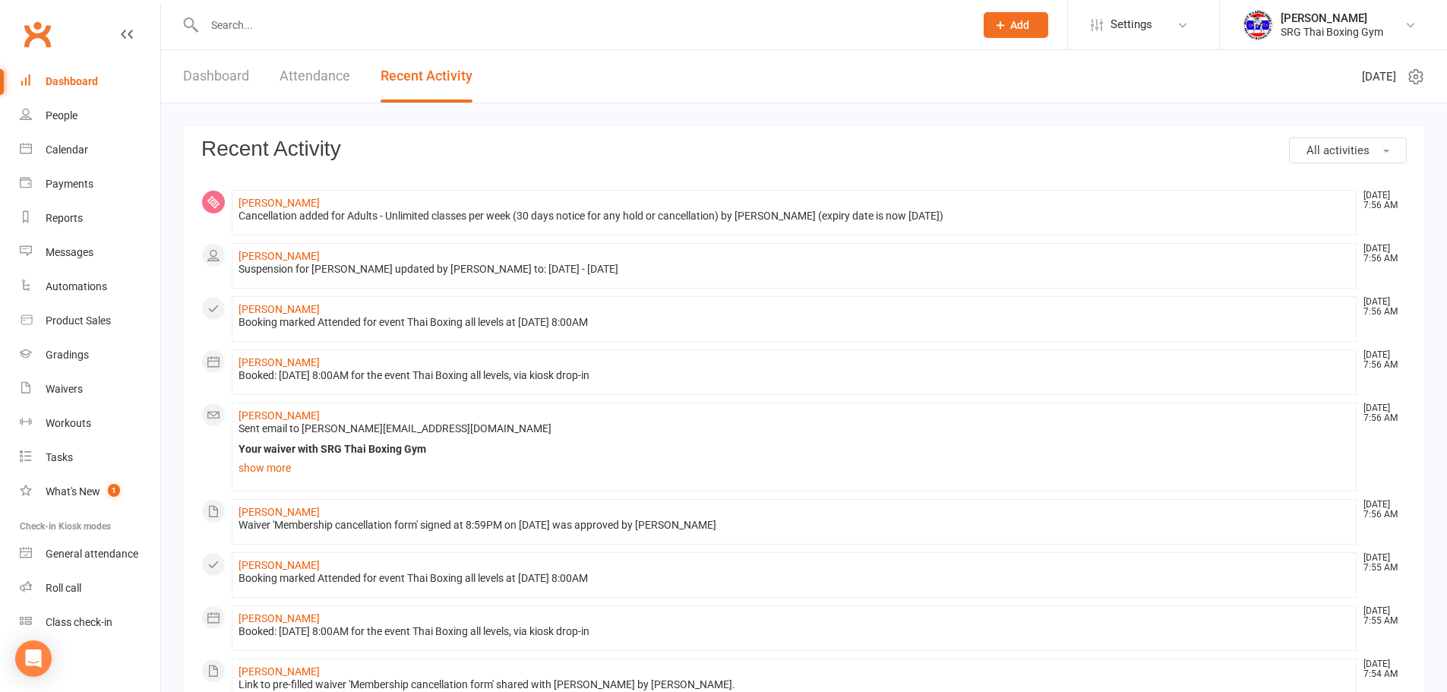
drag, startPoint x: 78, startPoint y: 85, endPoint x: 60, endPoint y: 87, distance: 18.4
drag, startPoint x: 60, startPoint y: 87, endPoint x: 17, endPoint y: 120, distance: 53.6
drag, startPoint x: 17, startPoint y: 120, endPoint x: 748, endPoint y: 354, distance: 767.5
click at [748, 354] on li "[PERSON_NAME] [DATE] 7:56 AM Booked: [DATE] 8:00AM for the event Thai Boxing al…" at bounding box center [794, 373] width 1125 height 46
